Goal: Task Accomplishment & Management: Complete application form

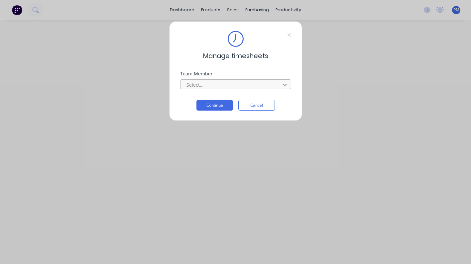
click at [284, 81] on div at bounding box center [285, 84] width 12 height 11
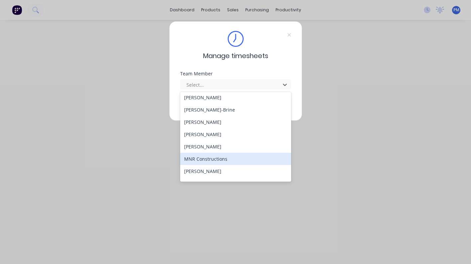
scroll to position [126, 0]
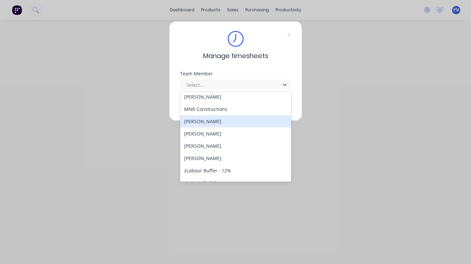
click at [200, 125] on div "[PERSON_NAME]" at bounding box center [235, 121] width 111 height 12
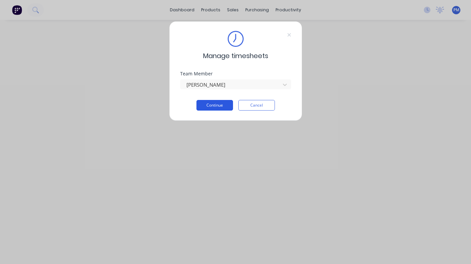
click at [215, 104] on button "Continue" at bounding box center [215, 105] width 37 height 11
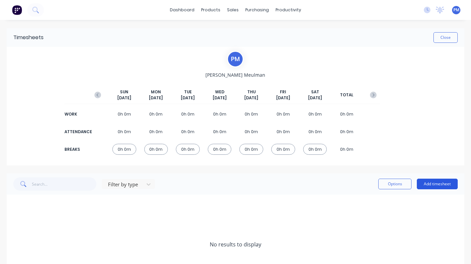
click at [430, 182] on button "Add timesheet" at bounding box center [437, 184] width 41 height 11
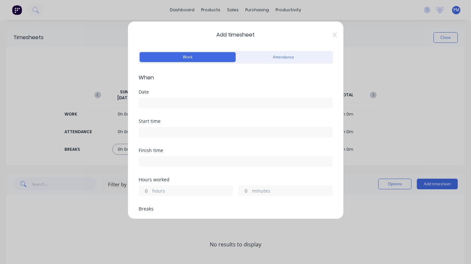
click at [152, 102] on input at bounding box center [236, 103] width 194 height 10
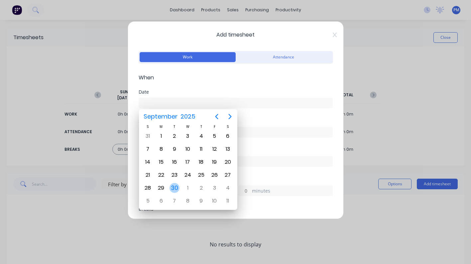
click at [174, 186] on div "30" at bounding box center [175, 188] width 10 height 10
type input "[DATE]"
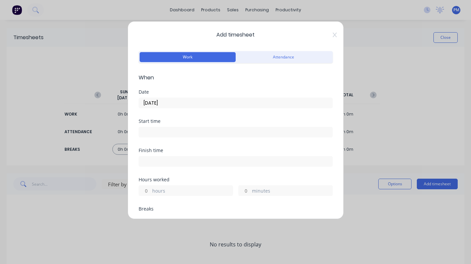
scroll to position [69, 0]
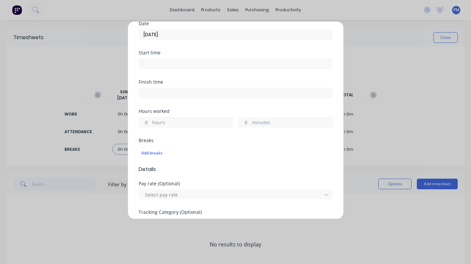
click at [158, 122] on label "hours" at bounding box center [192, 123] width 80 height 8
click at [151, 122] on input "hours" at bounding box center [145, 122] width 12 height 10
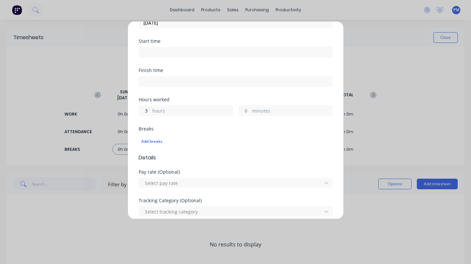
scroll to position [93, 0]
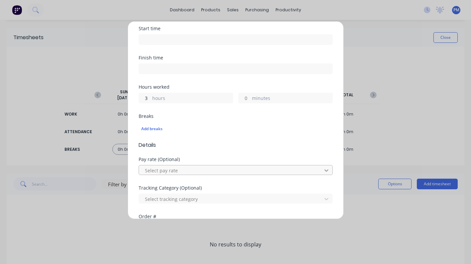
type input "3"
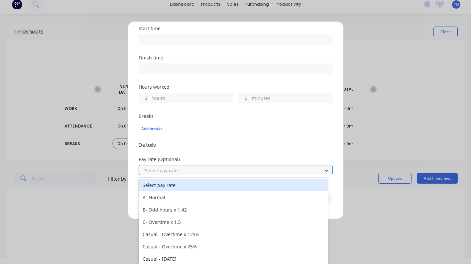
scroll to position [6, 0]
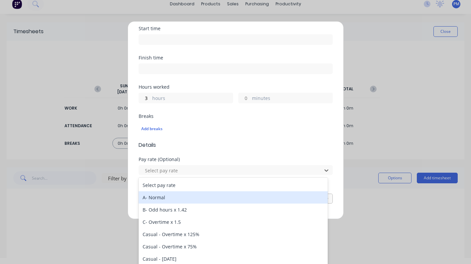
click at [162, 200] on div "A- Normal" at bounding box center [233, 198] width 189 height 12
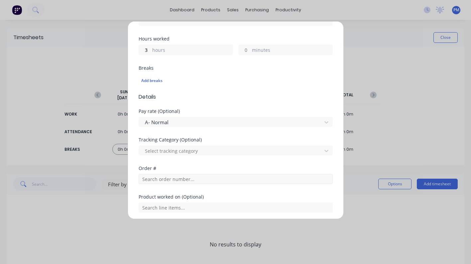
scroll to position [142, 0]
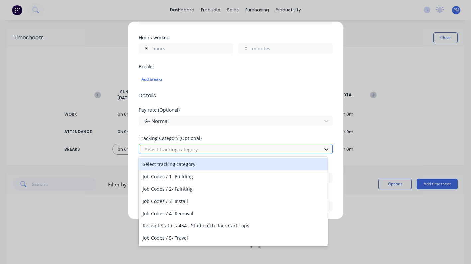
click at [323, 149] on icon at bounding box center [326, 149] width 7 height 7
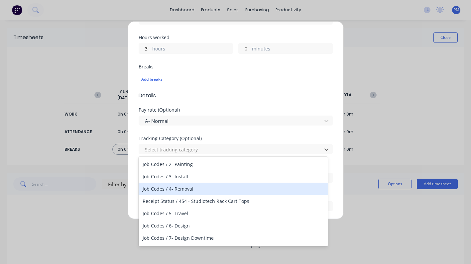
scroll to position [29, 0]
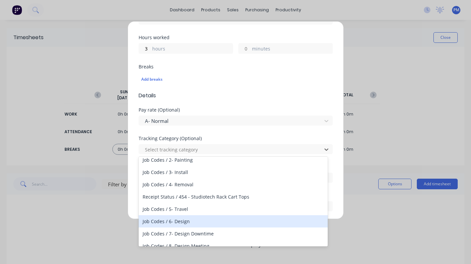
click at [177, 222] on div "Job Codes / 6- Design" at bounding box center [233, 222] width 189 height 12
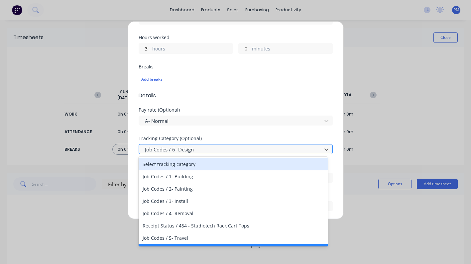
click at [172, 150] on div "Job Codes / 6- Design" at bounding box center [231, 150] width 173 height 8
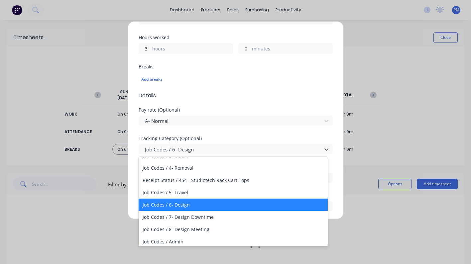
scroll to position [55, 0]
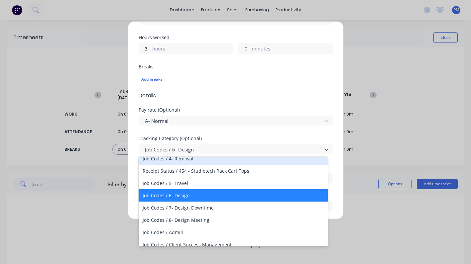
click at [292, 134] on div "Pay rate (Optional) A- Normal" at bounding box center [236, 122] width 194 height 29
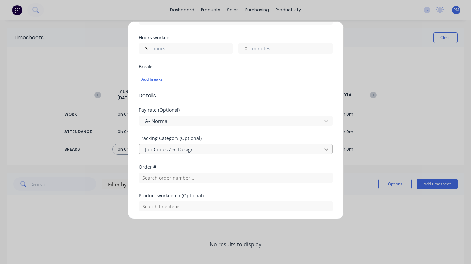
click at [323, 149] on icon at bounding box center [326, 149] width 7 height 7
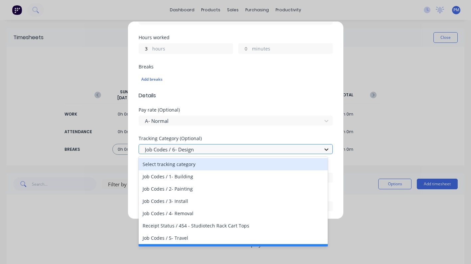
click at [323, 149] on icon at bounding box center [326, 149] width 7 height 7
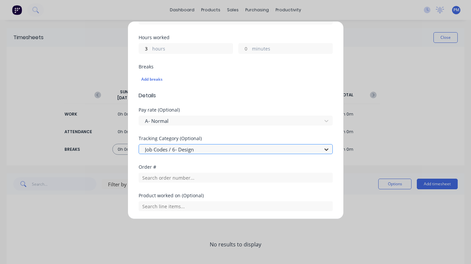
click at [323, 150] on icon at bounding box center [326, 149] width 7 height 7
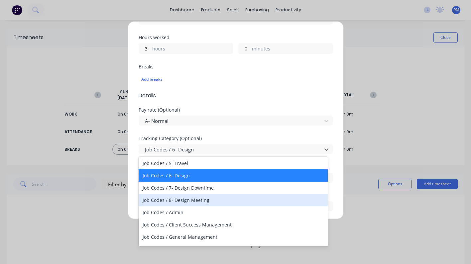
scroll to position [76, 0]
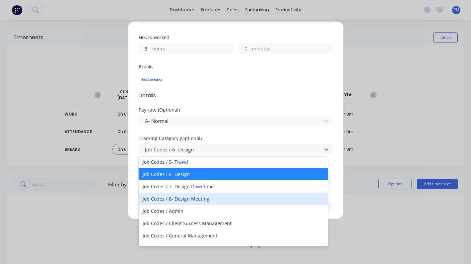
click at [186, 200] on div "Job Codes / 8- Design Meeting" at bounding box center [233, 199] width 189 height 12
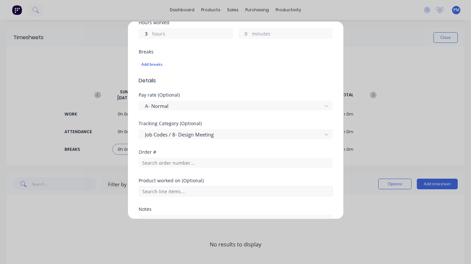
scroll to position [171, 0]
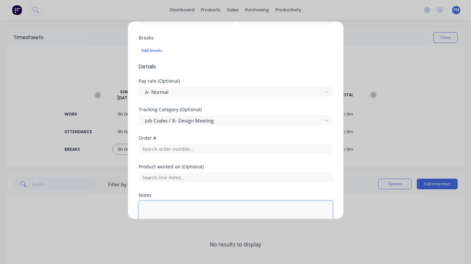
click at [146, 206] on textarea at bounding box center [236, 218] width 194 height 35
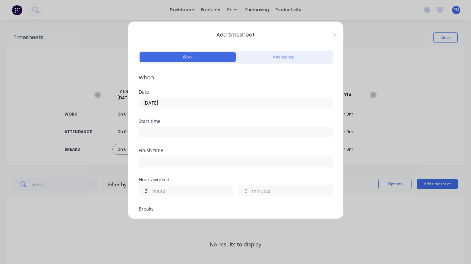
scroll to position [6, 0]
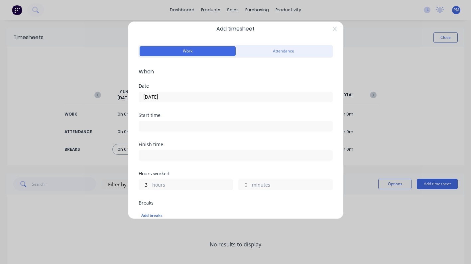
type textarea "AFO meeting"
click at [161, 185] on label "hours" at bounding box center [192, 186] width 80 height 8
click at [151, 185] on input "3" at bounding box center [145, 185] width 12 height 10
drag, startPoint x: 147, startPoint y: 185, endPoint x: 141, endPoint y: 185, distance: 6.3
click at [141, 185] on input "3" at bounding box center [145, 185] width 12 height 10
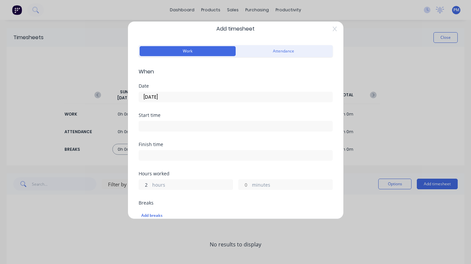
type input "2"
click at [243, 186] on input "minutes" at bounding box center [245, 185] width 12 height 10
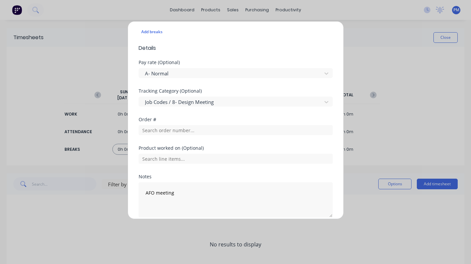
scroll to position [219, 0]
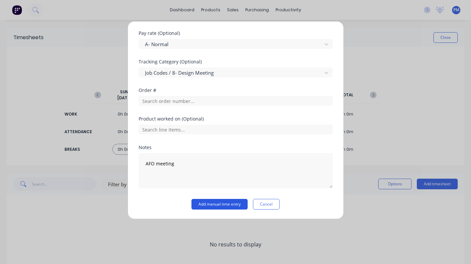
type input "30"
click at [214, 204] on button "Add manual time entry" at bounding box center [220, 204] width 56 height 11
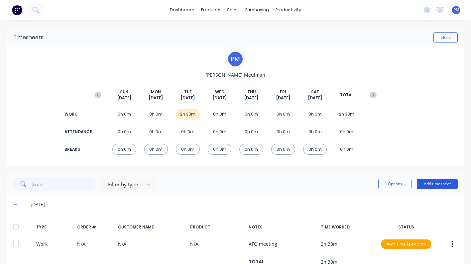
click at [433, 188] on button "Add timesheet" at bounding box center [437, 184] width 41 height 11
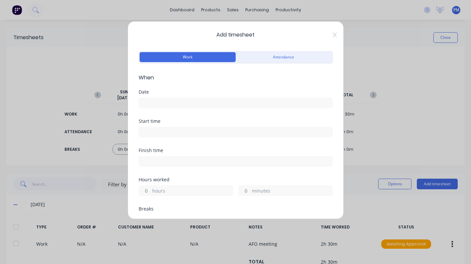
click at [157, 102] on input at bounding box center [236, 103] width 194 height 10
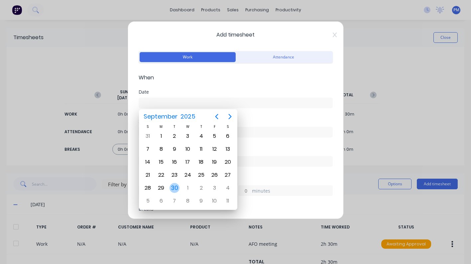
click at [174, 190] on div "30" at bounding box center [175, 188] width 10 height 10
type input "[DATE]"
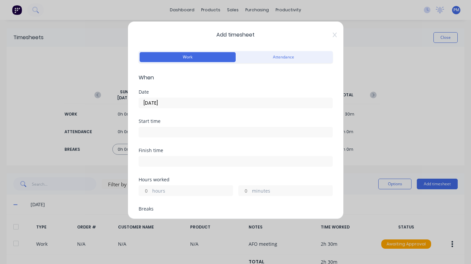
scroll to position [1, 0]
click at [149, 189] on input "hours" at bounding box center [145, 190] width 12 height 10
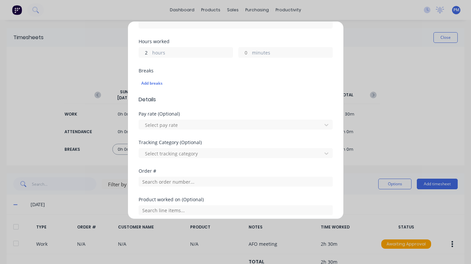
scroll to position [151, 0]
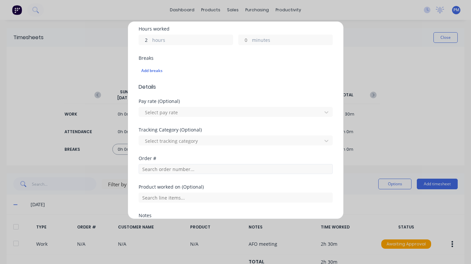
type input "2"
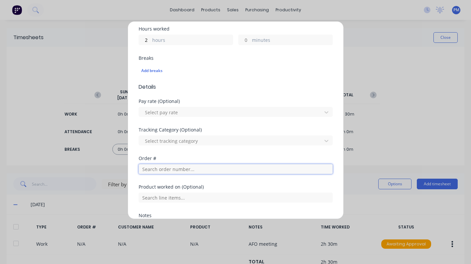
click at [165, 169] on input "text" at bounding box center [236, 169] width 194 height 10
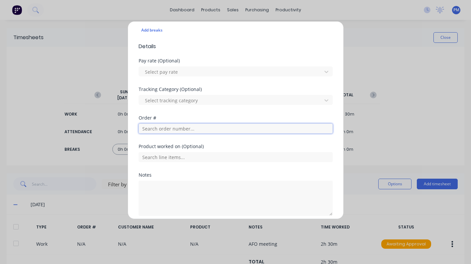
scroll to position [164, 0]
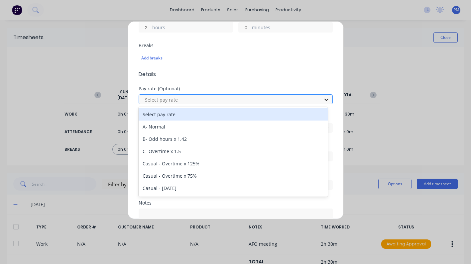
click at [325, 100] on icon at bounding box center [327, 100] width 4 height 2
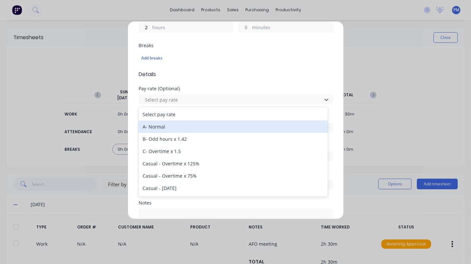
click at [158, 129] on div "A- Normal" at bounding box center [233, 127] width 189 height 12
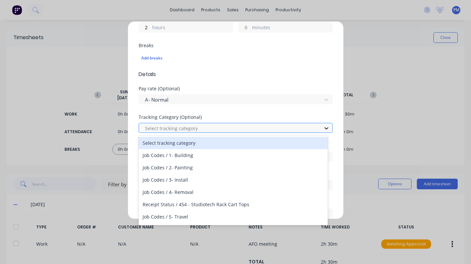
click at [323, 127] on icon at bounding box center [326, 128] width 7 height 7
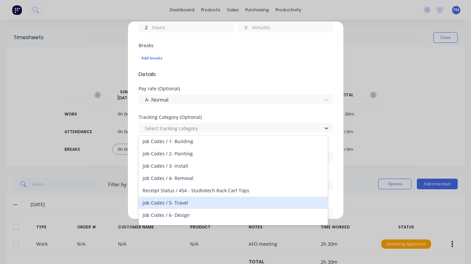
scroll to position [35, 0]
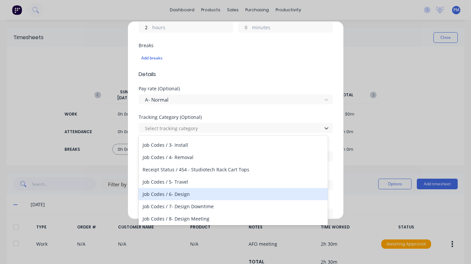
click at [162, 197] on div "Job Codes / 6- Design" at bounding box center [233, 194] width 189 height 12
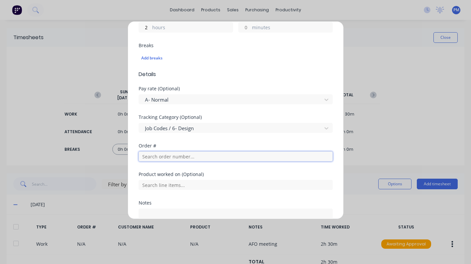
click at [177, 158] on input "text" at bounding box center [236, 157] width 194 height 10
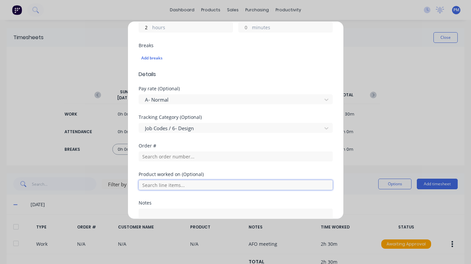
click at [187, 184] on input "text" at bounding box center [236, 185] width 194 height 10
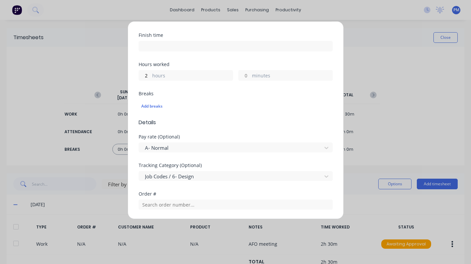
scroll to position [136, 0]
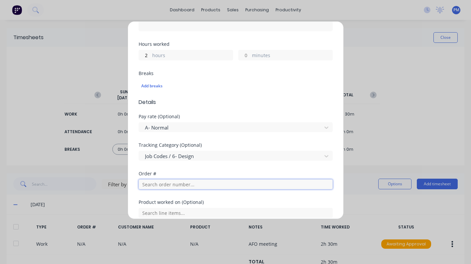
click at [160, 184] on input "text" at bounding box center [236, 185] width 194 height 10
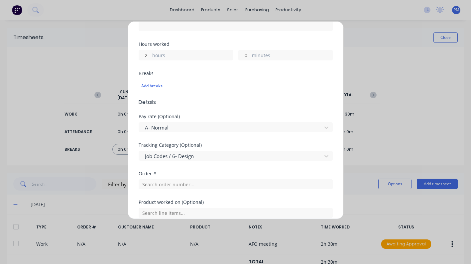
click at [70, 14] on div "Add timesheet Work Attendance When Date [DATE] Start time Finish time Hours wor…" at bounding box center [235, 132] width 471 height 264
